Goal: Check status: Check status

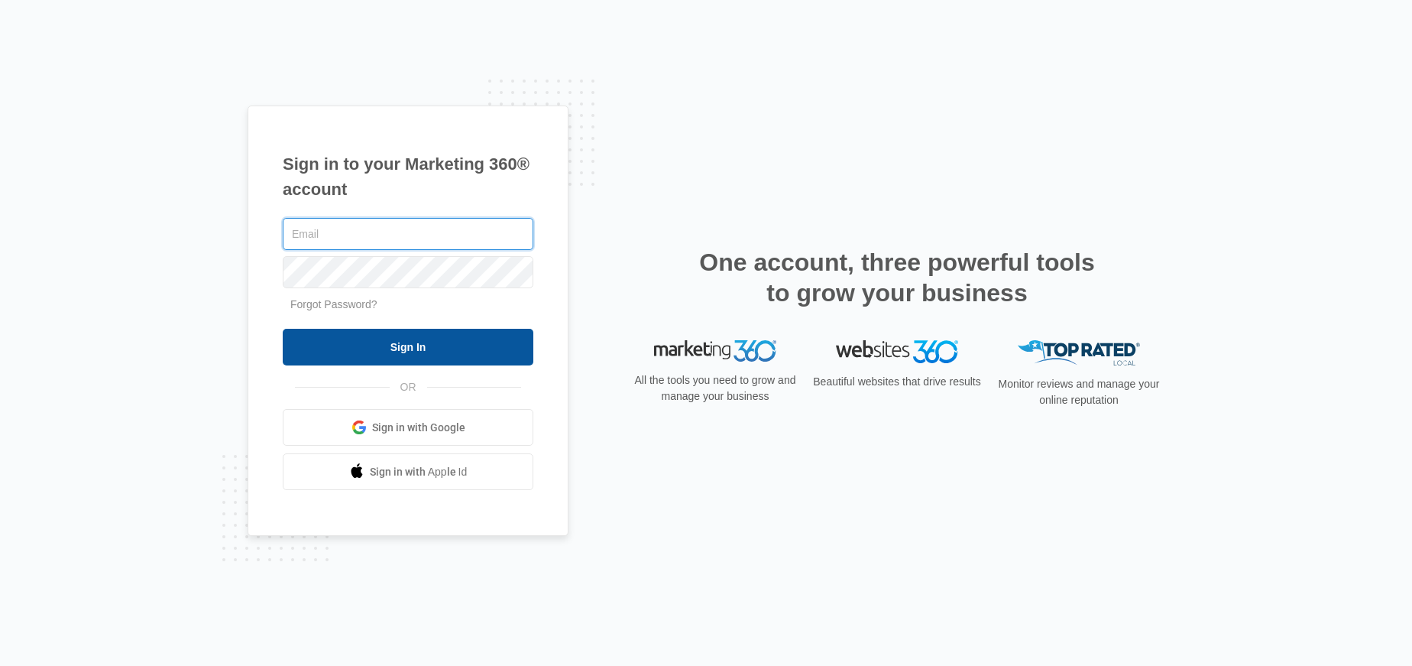
type input "[PERSON_NAME][EMAIL_ADDRESS][DOMAIN_NAME]"
click at [431, 350] on input "Sign In" at bounding box center [408, 347] width 251 height 37
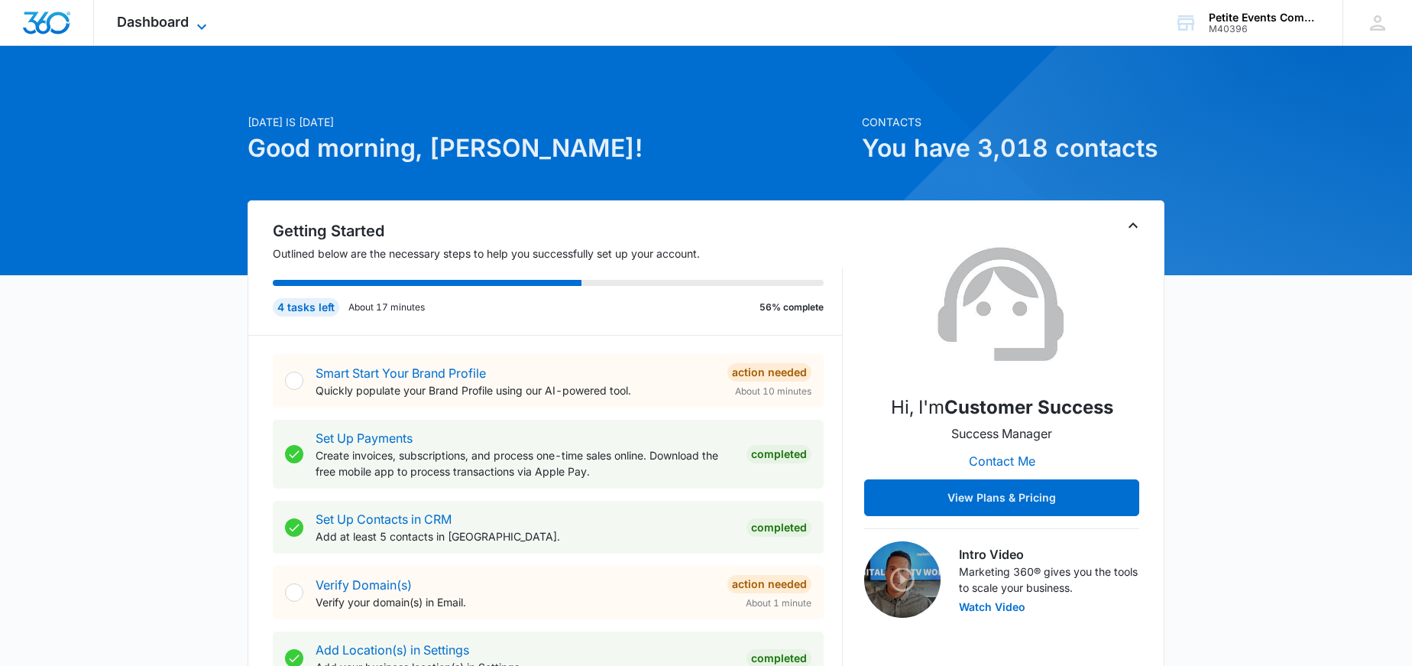
click at [203, 28] on icon at bounding box center [202, 27] width 18 height 18
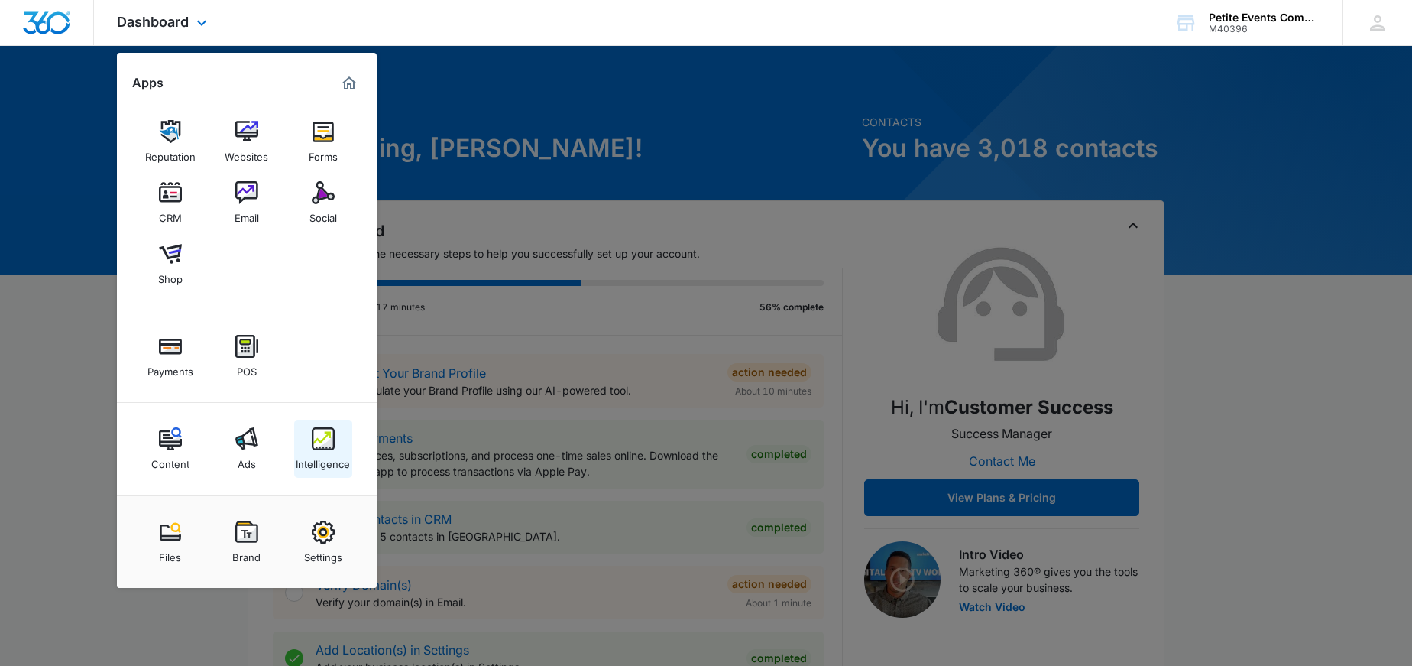
click at [334, 439] on link "Intelligence" at bounding box center [323, 449] width 58 height 58
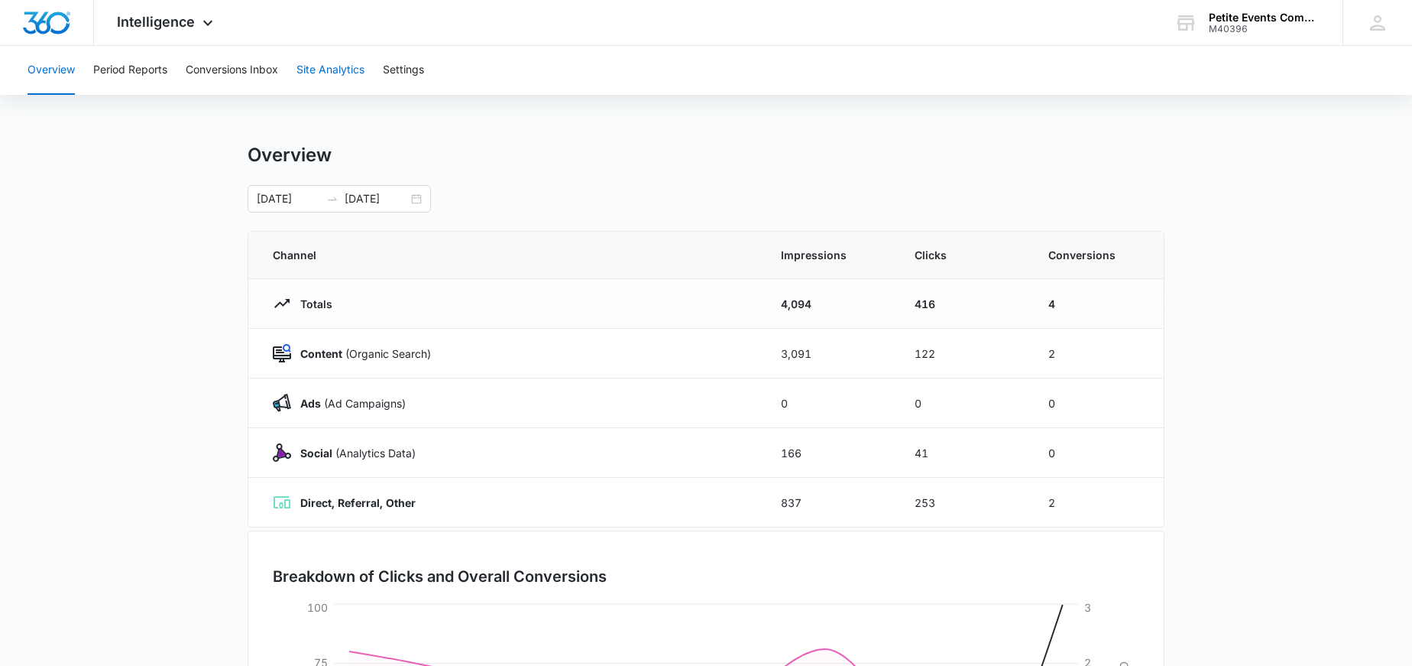
click at [321, 72] on button "Site Analytics" at bounding box center [330, 70] width 68 height 49
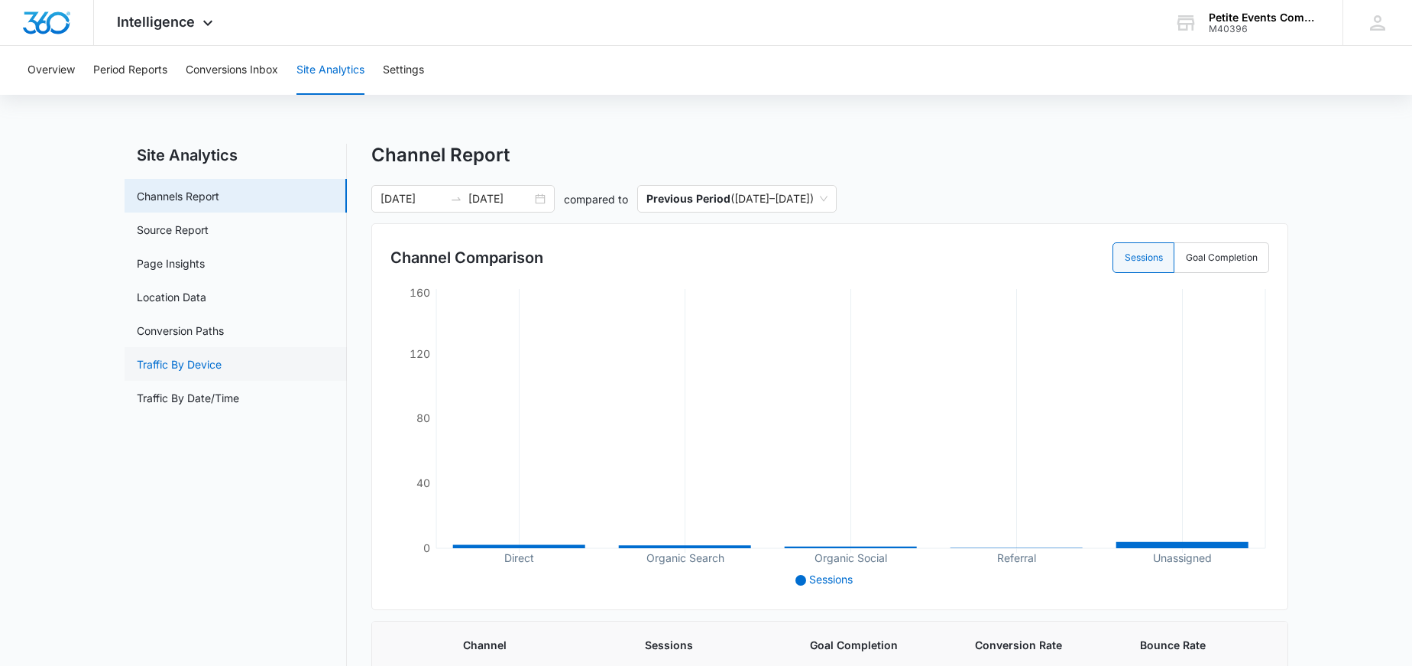
click at [222, 358] on link "Traffic By Device" at bounding box center [179, 364] width 85 height 16
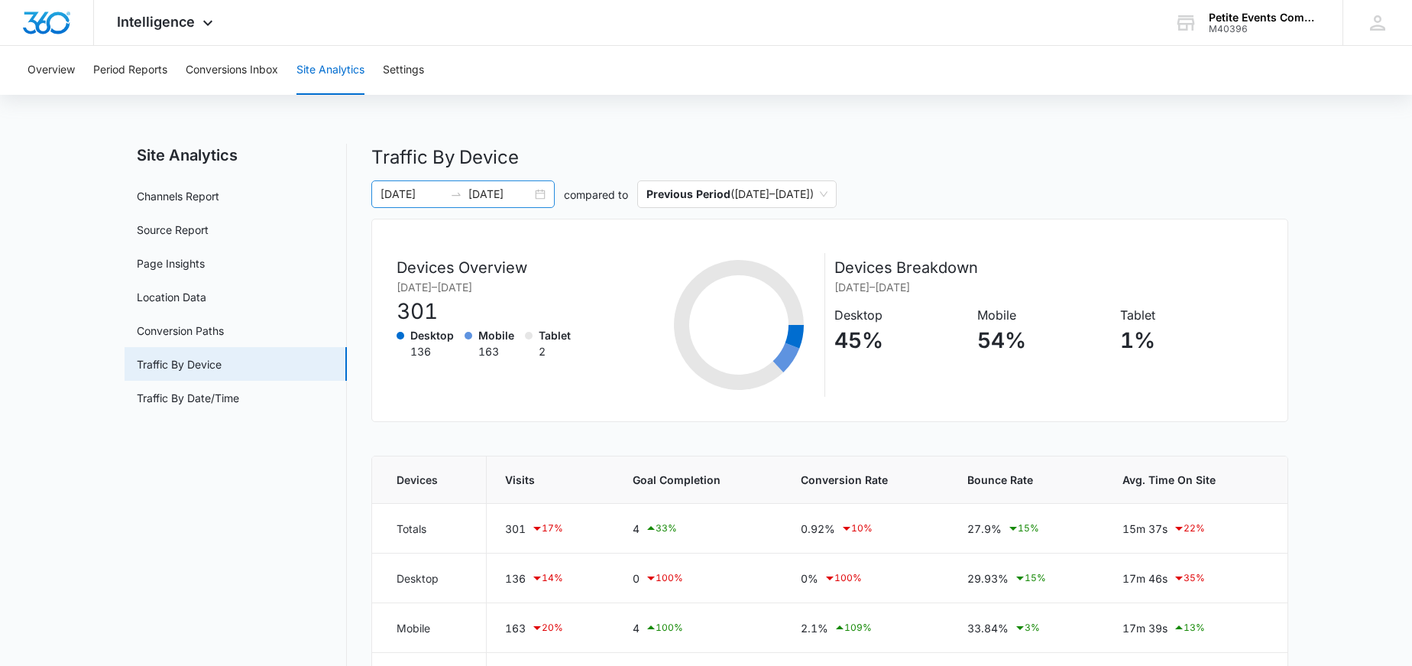
click at [423, 197] on input "[DATE]" at bounding box center [412, 194] width 63 height 17
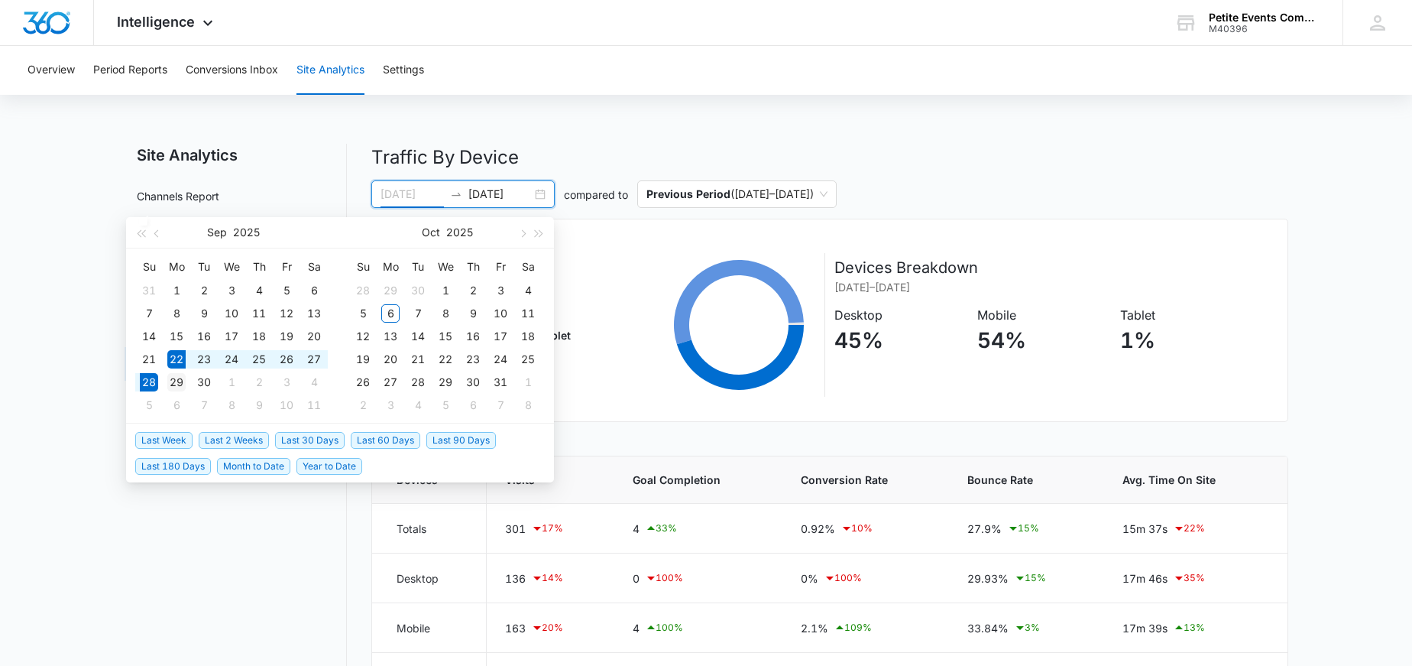
type input "[DATE]"
click at [177, 381] on div "29" at bounding box center [176, 382] width 18 height 18
type input "[DATE]"
click at [394, 313] on div "6" at bounding box center [390, 312] width 18 height 18
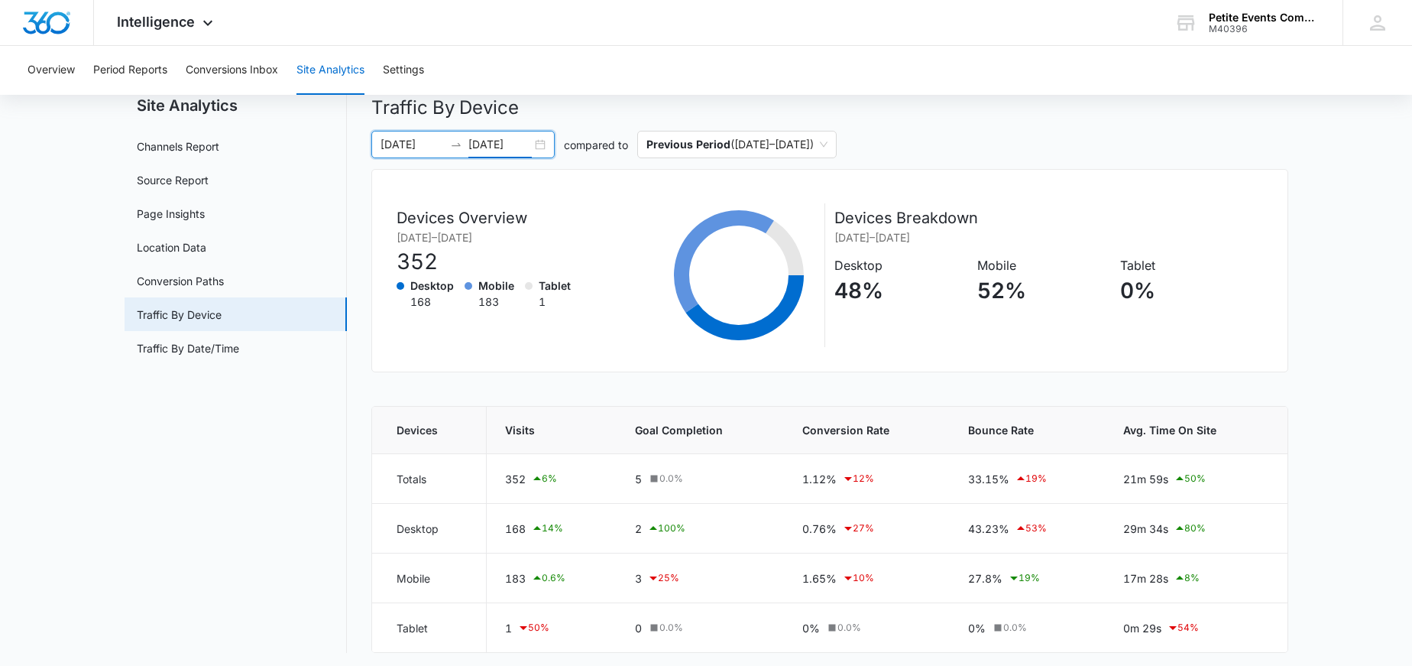
scroll to position [55, 0]
